Goal: Task Accomplishment & Management: Manage account settings

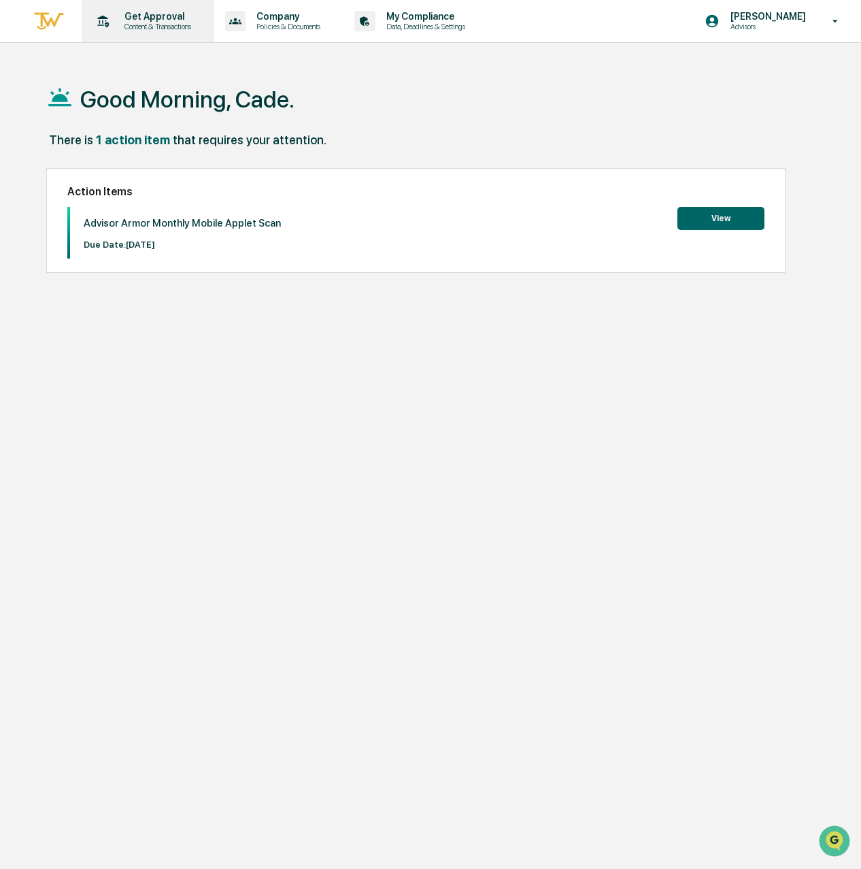
click at [150, 28] on p "Content & Transactions" at bounding box center [156, 27] width 84 height 10
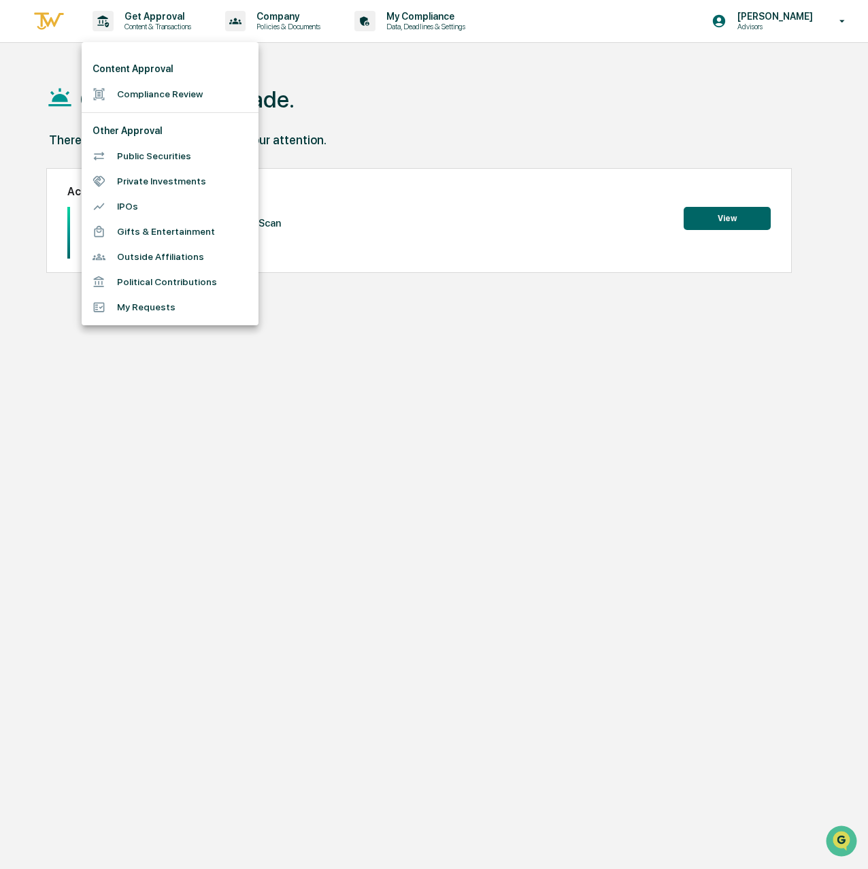
click at [159, 161] on li "Public Securities" at bounding box center [170, 156] width 177 height 25
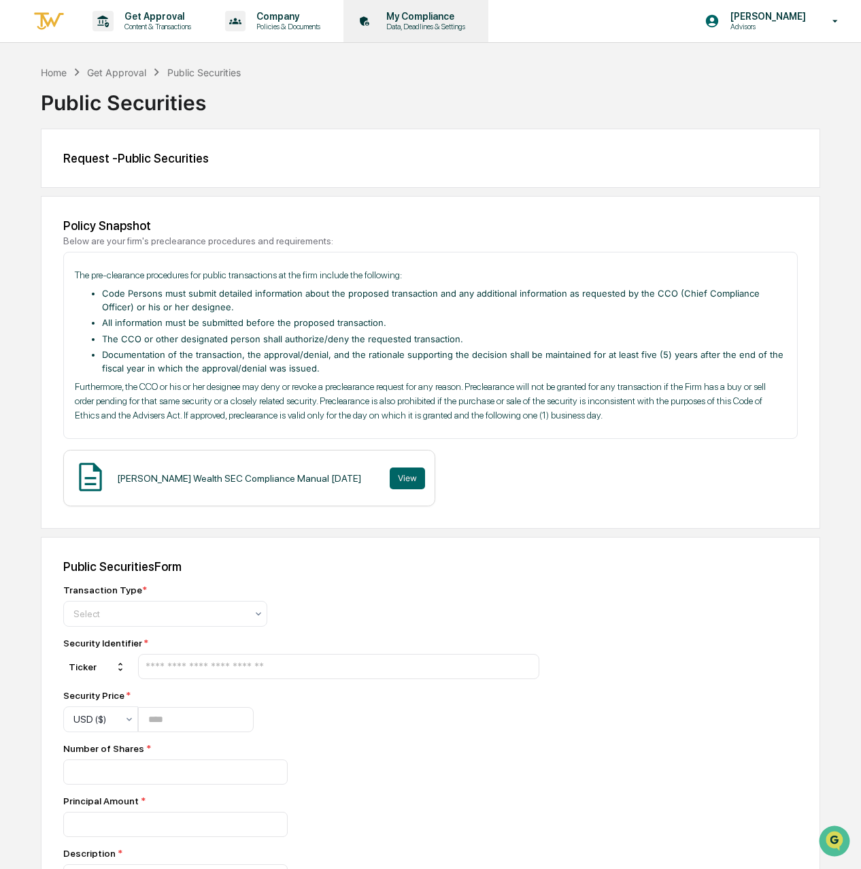
click at [465, 29] on p "Data, Deadlines & Settings" at bounding box center [424, 27] width 97 height 10
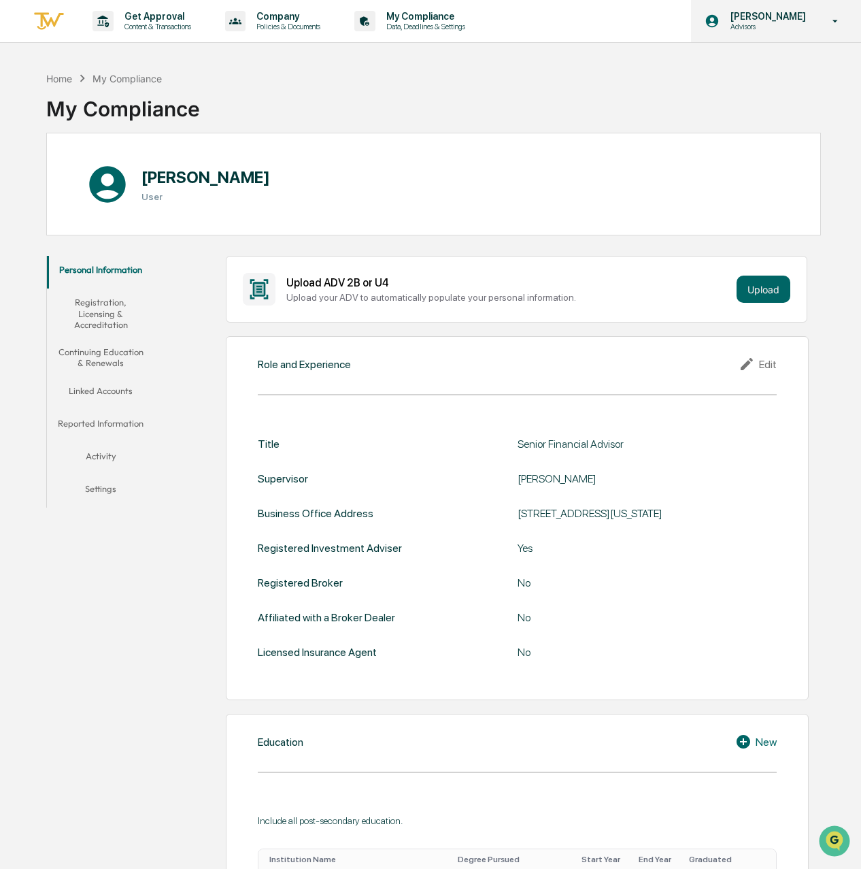
click at [738, 20] on p "[PERSON_NAME]" at bounding box center [766, 16] width 93 height 11
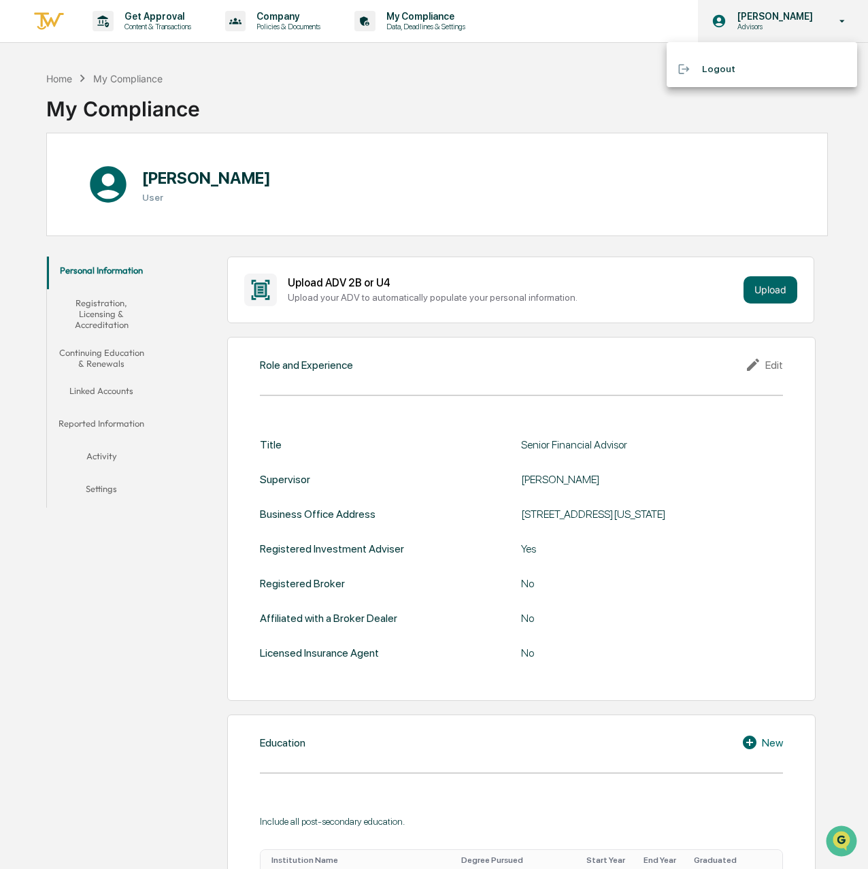
click at [738, 20] on div at bounding box center [434, 434] width 868 height 869
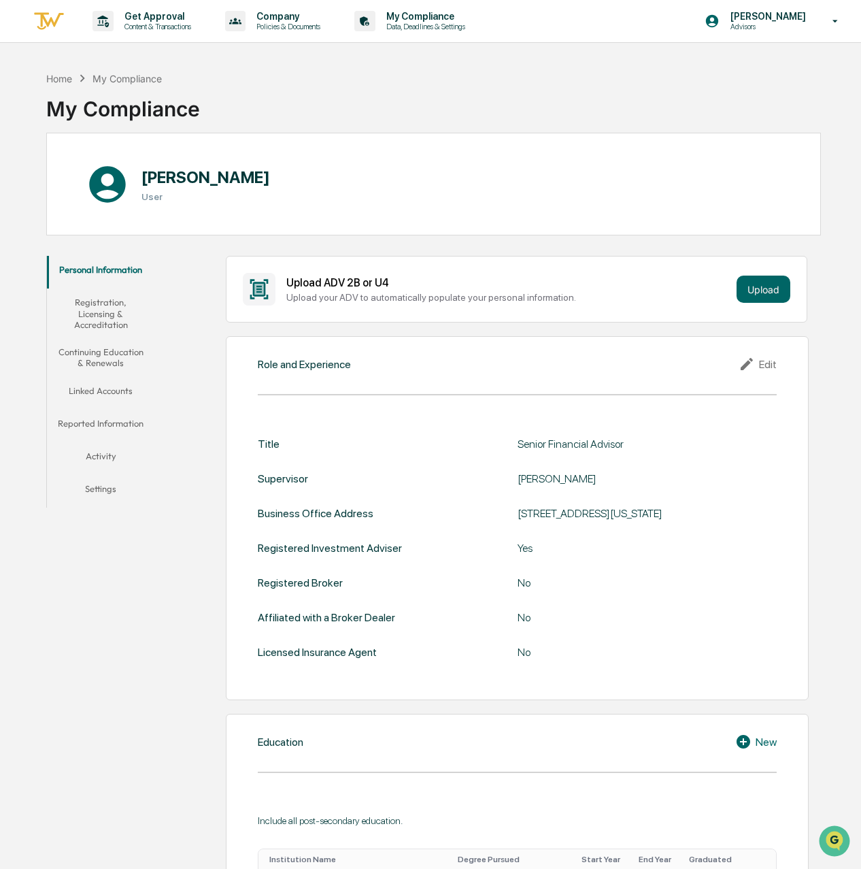
click at [116, 398] on button "Linked Accounts" at bounding box center [101, 393] width 108 height 33
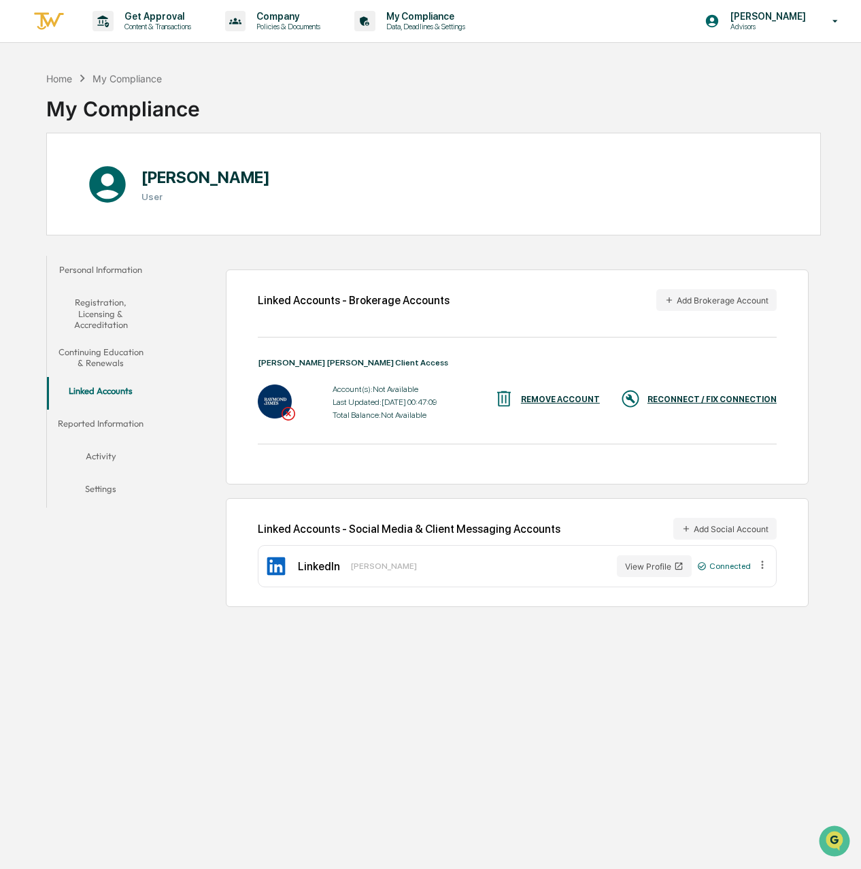
click at [718, 396] on div "RECONNECT / FIX CONNECTION" at bounding box center [712, 400] width 129 height 10
click at [728, 400] on div "RECONNECT / FIX CONNECTION" at bounding box center [712, 400] width 129 height 10
click at [568, 401] on div "REMOVE ACCOUNT" at bounding box center [560, 400] width 79 height 10
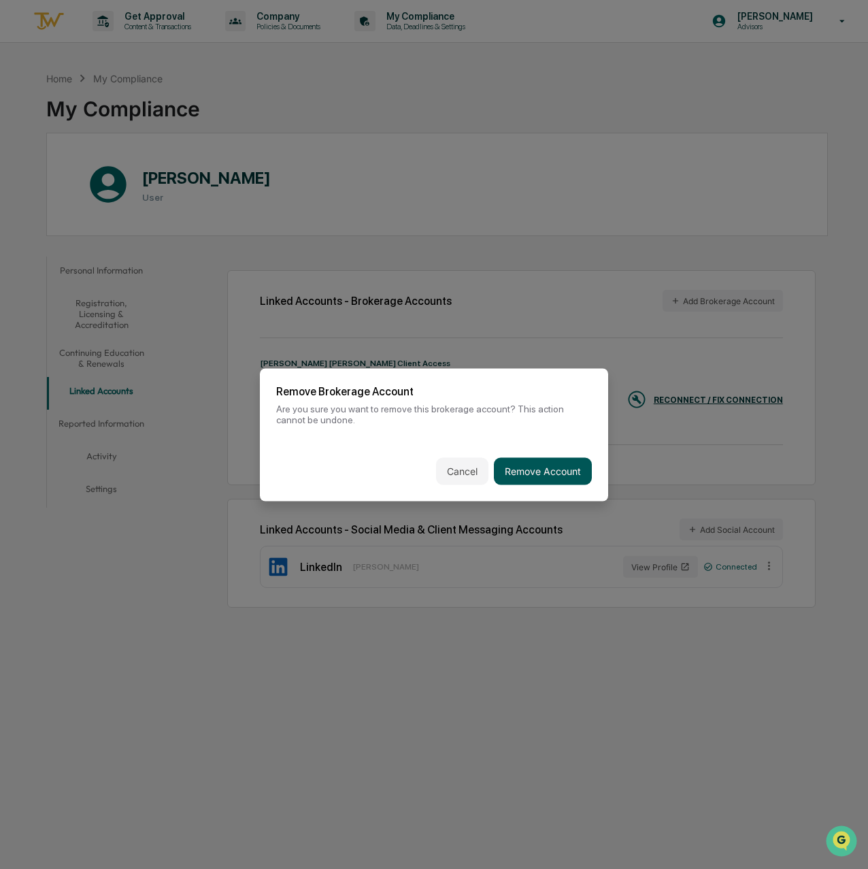
click at [563, 465] on button "Remove Account" at bounding box center [543, 470] width 98 height 27
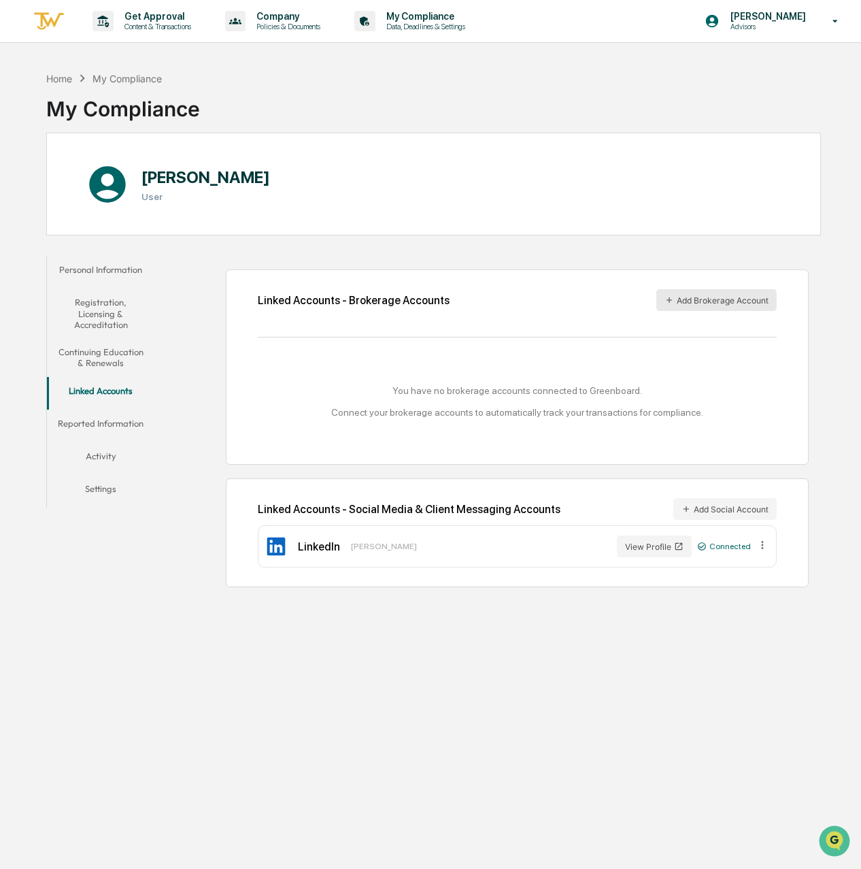
click at [733, 299] on button "Add Brokerage Account" at bounding box center [717, 300] width 120 height 22
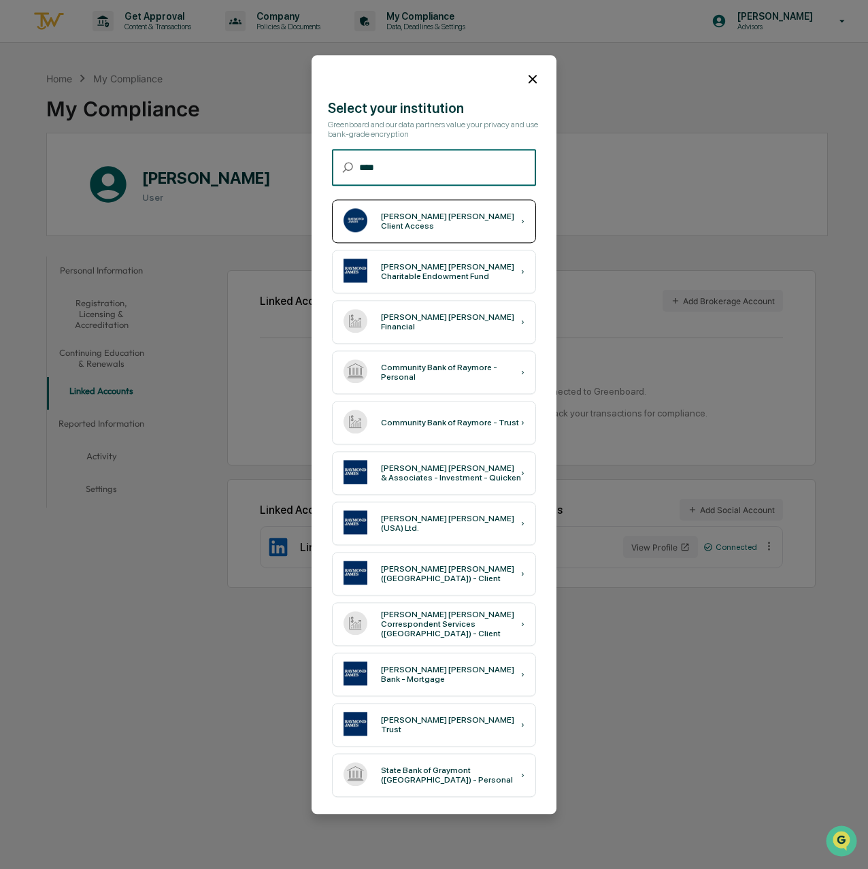
type input "****"
click at [488, 228] on div "[PERSON_NAME] [PERSON_NAME] Client Access ›" at bounding box center [434, 221] width 204 height 44
click at [432, 222] on div "[PERSON_NAME] [PERSON_NAME] Client Access" at bounding box center [451, 221] width 140 height 19
click at [482, 229] on div "[PERSON_NAME] [PERSON_NAME] Client Access ›" at bounding box center [434, 221] width 204 height 44
